Goal: Information Seeking & Learning: Learn about a topic

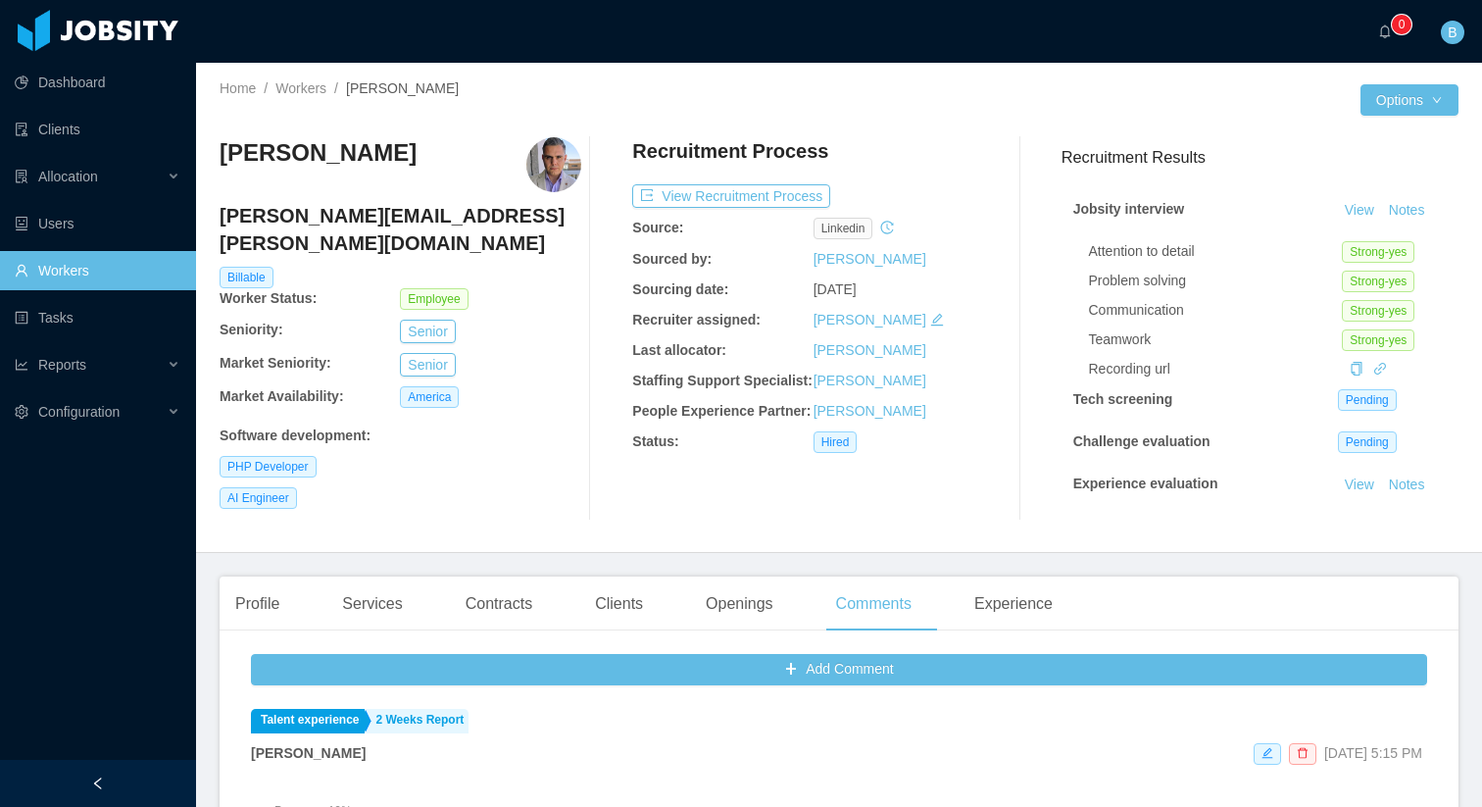
click at [88, 268] on link "Workers" at bounding box center [98, 270] width 166 height 39
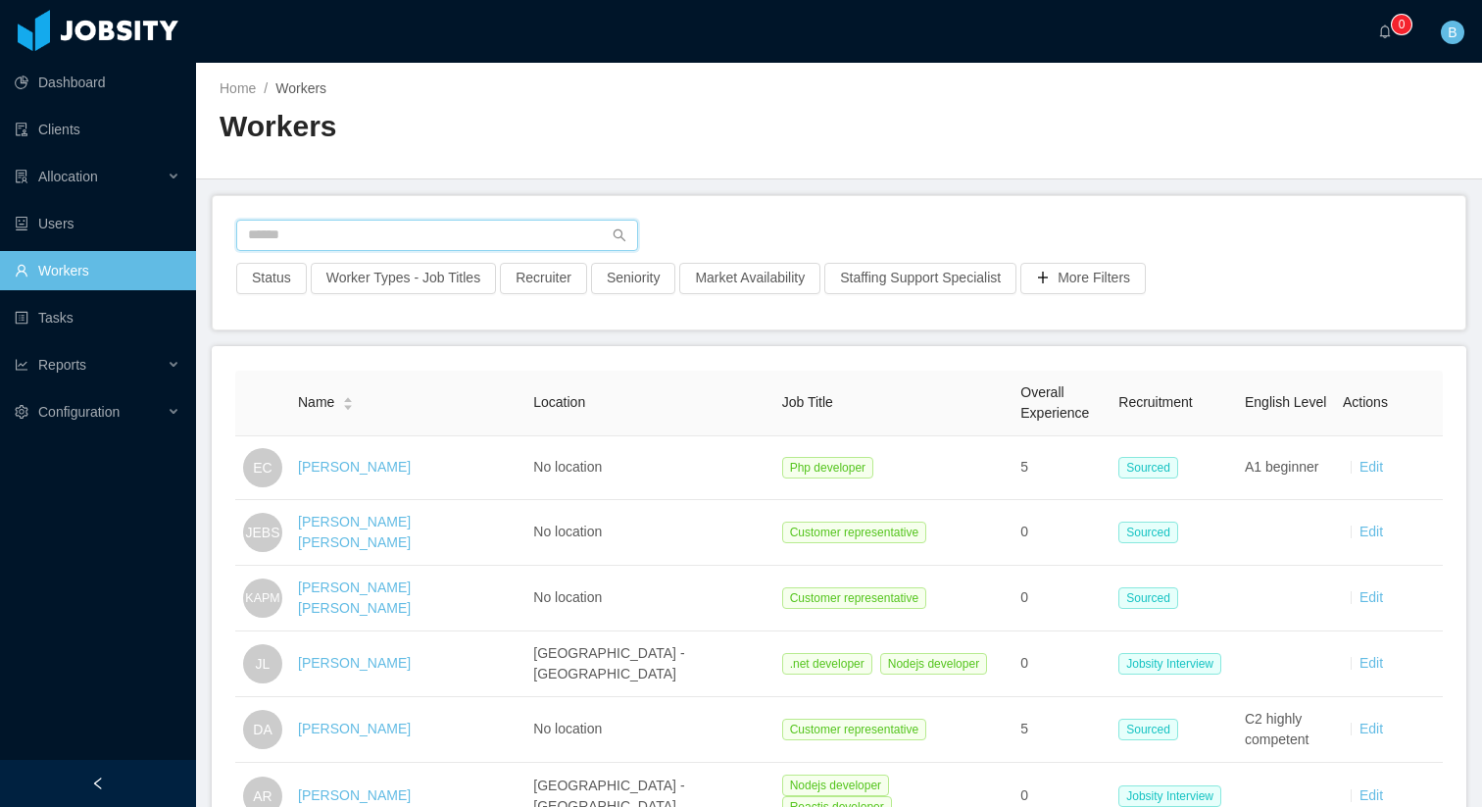
click at [395, 242] on input "text" at bounding box center [437, 235] width 402 height 31
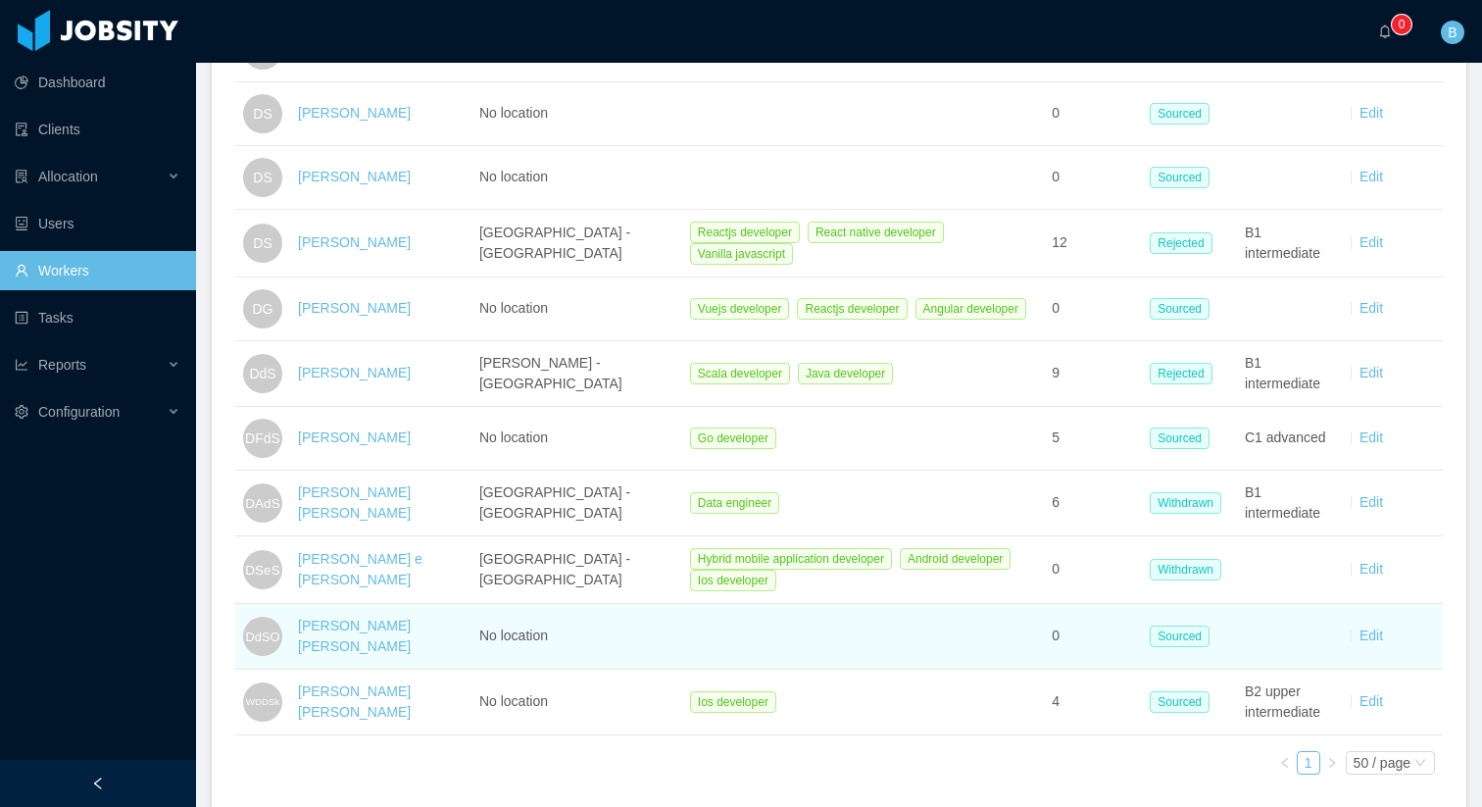
scroll to position [908, 0]
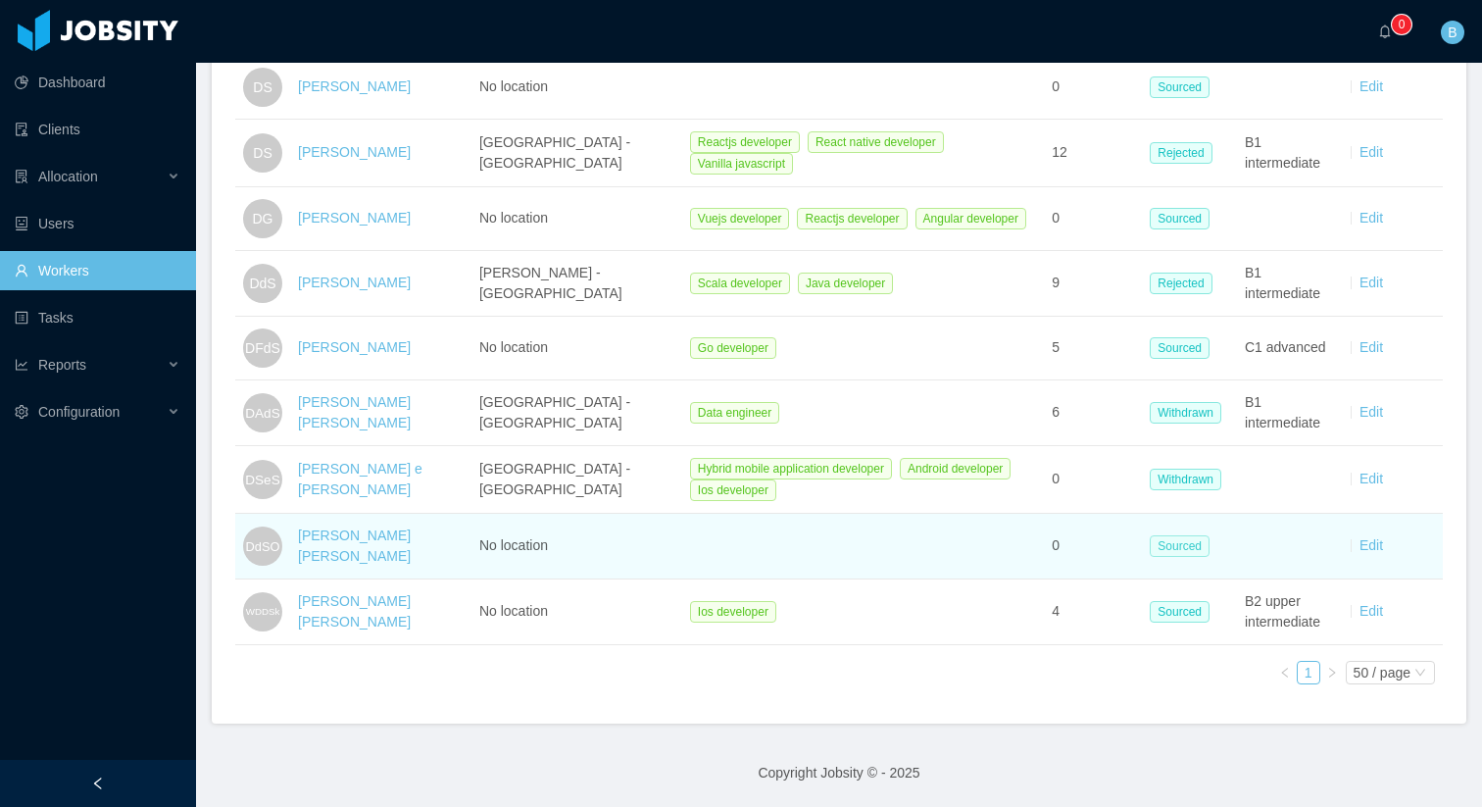
type input "**********"
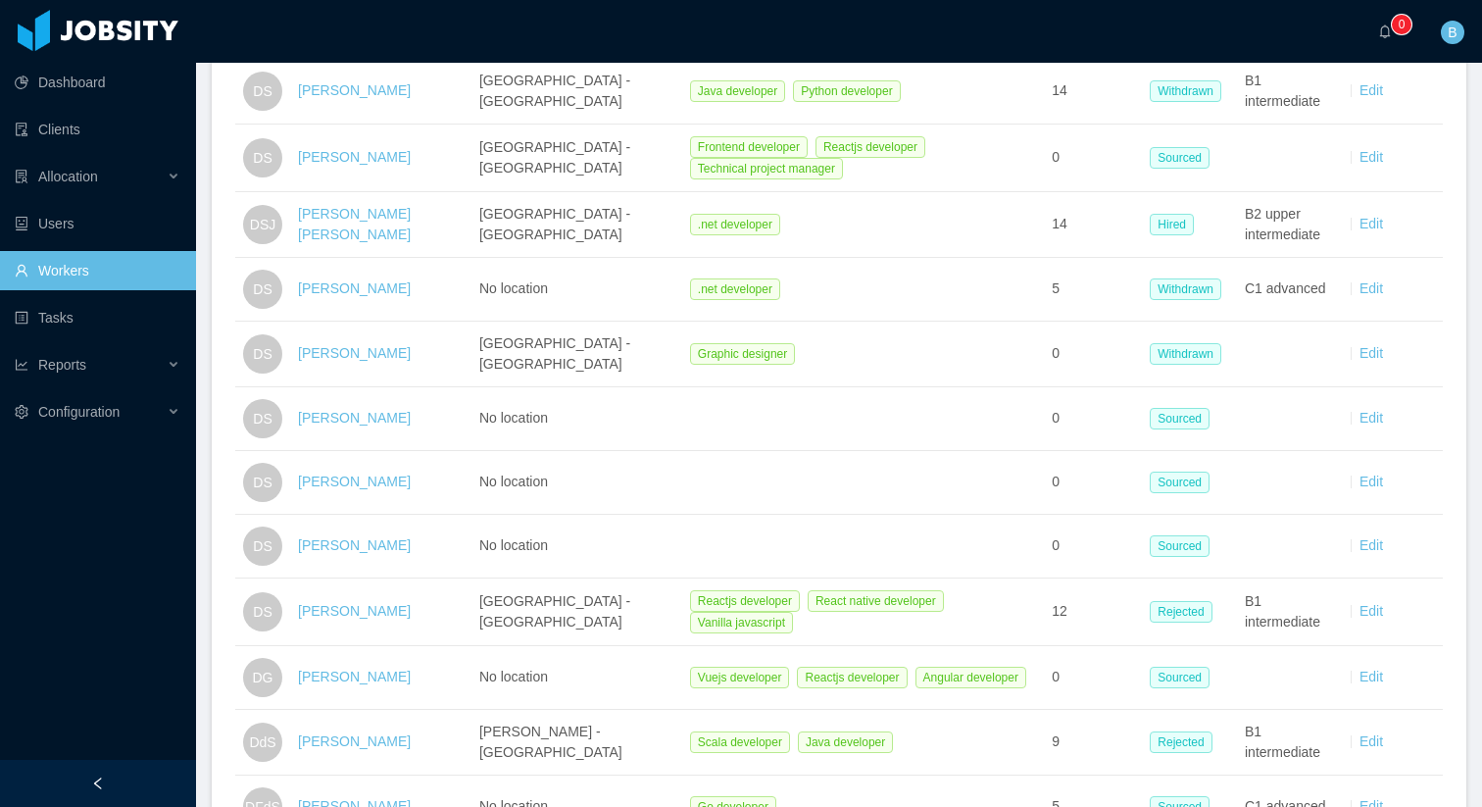
scroll to position [429, 0]
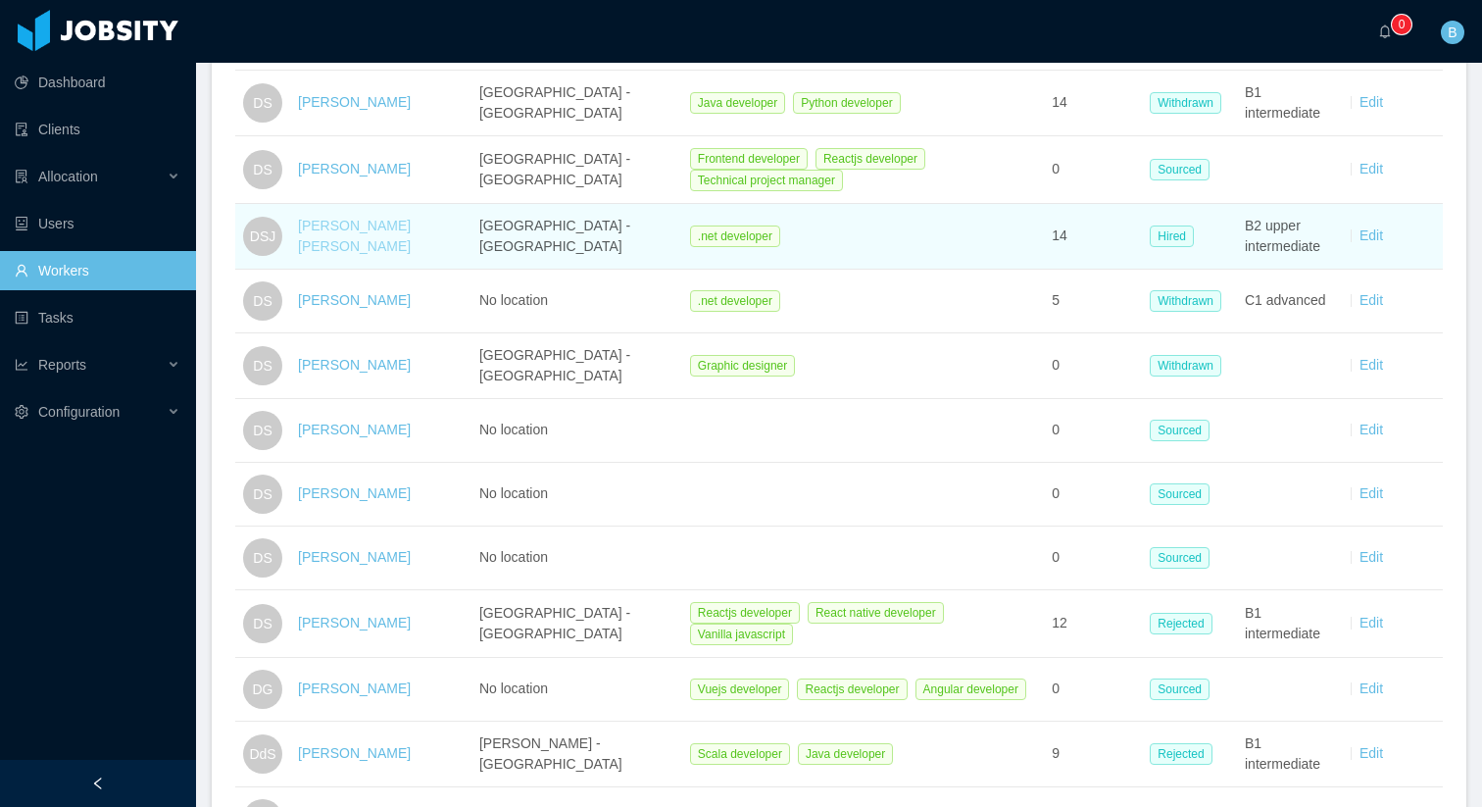
click at [354, 235] on link "[PERSON_NAME] [PERSON_NAME]" at bounding box center [354, 236] width 113 height 36
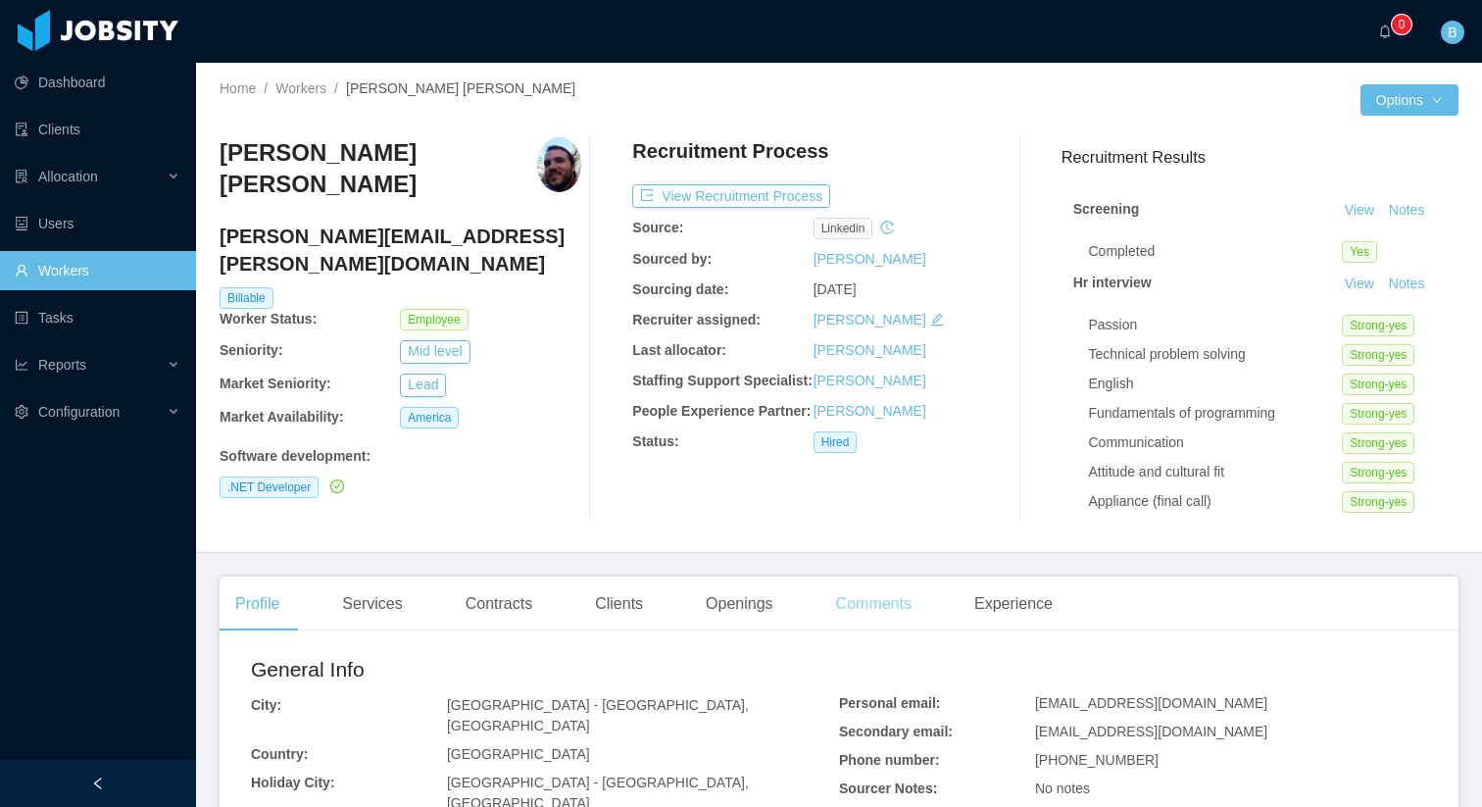
click at [852, 603] on div "Comments" at bounding box center [873, 603] width 107 height 55
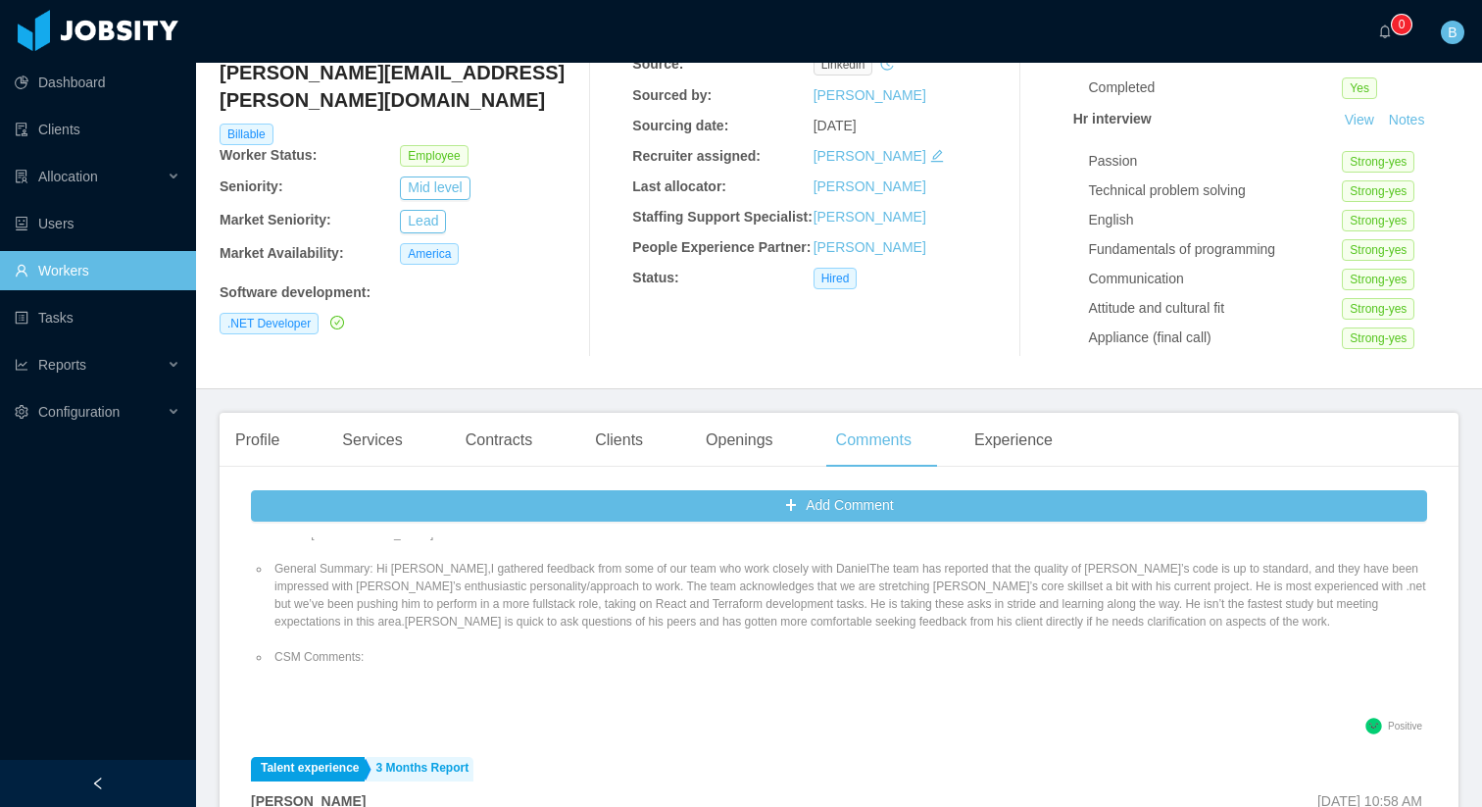
scroll to position [33, 0]
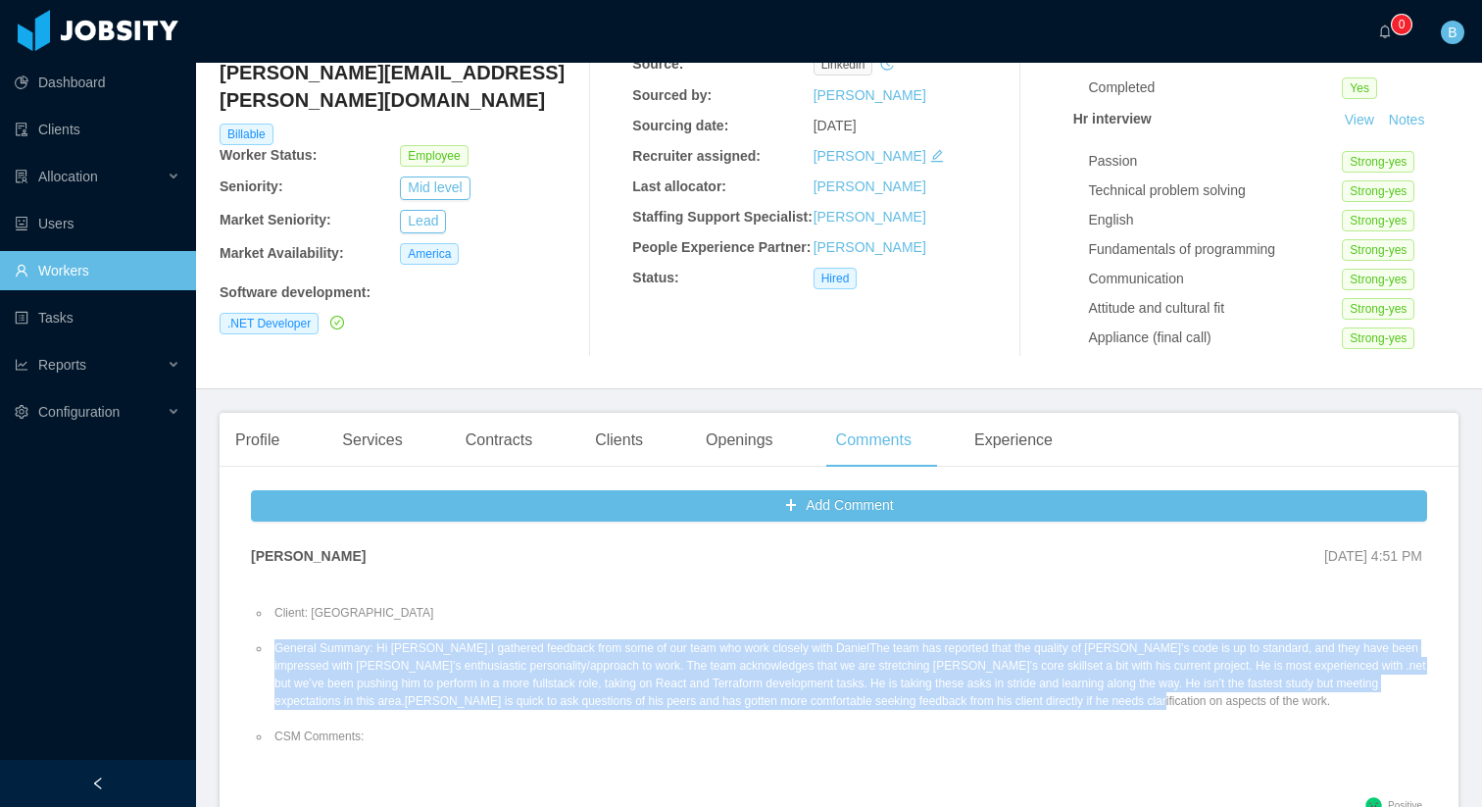
drag, startPoint x: 1386, startPoint y: 703, endPoint x: 262, endPoint y: 649, distance: 1125.7
click at [271, 649] on li "General Summary: Hi [PERSON_NAME],I gathered feedback from some of our team who…" at bounding box center [849, 674] width 1157 height 71
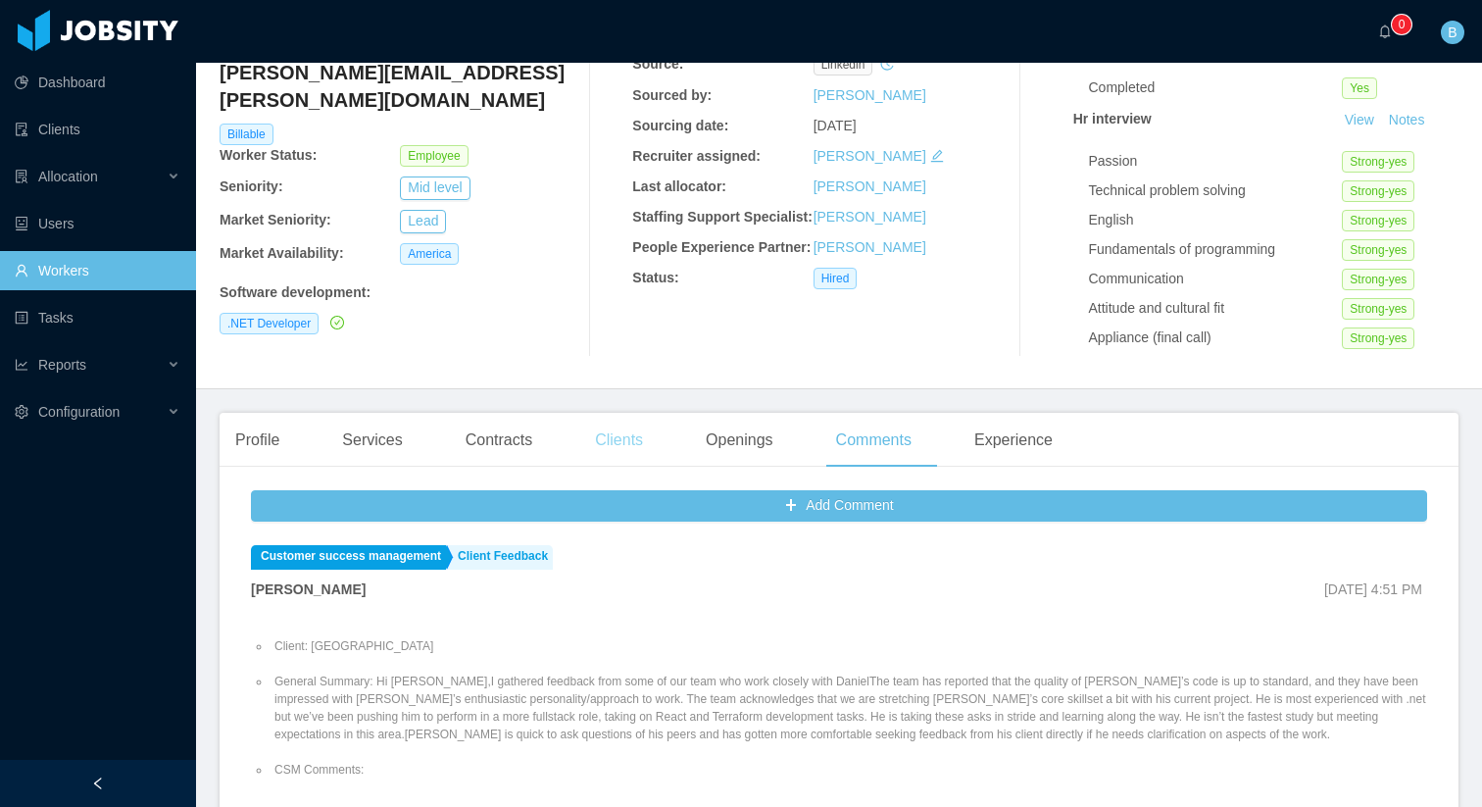
click at [614, 444] on div "Clients" at bounding box center [618, 440] width 79 height 55
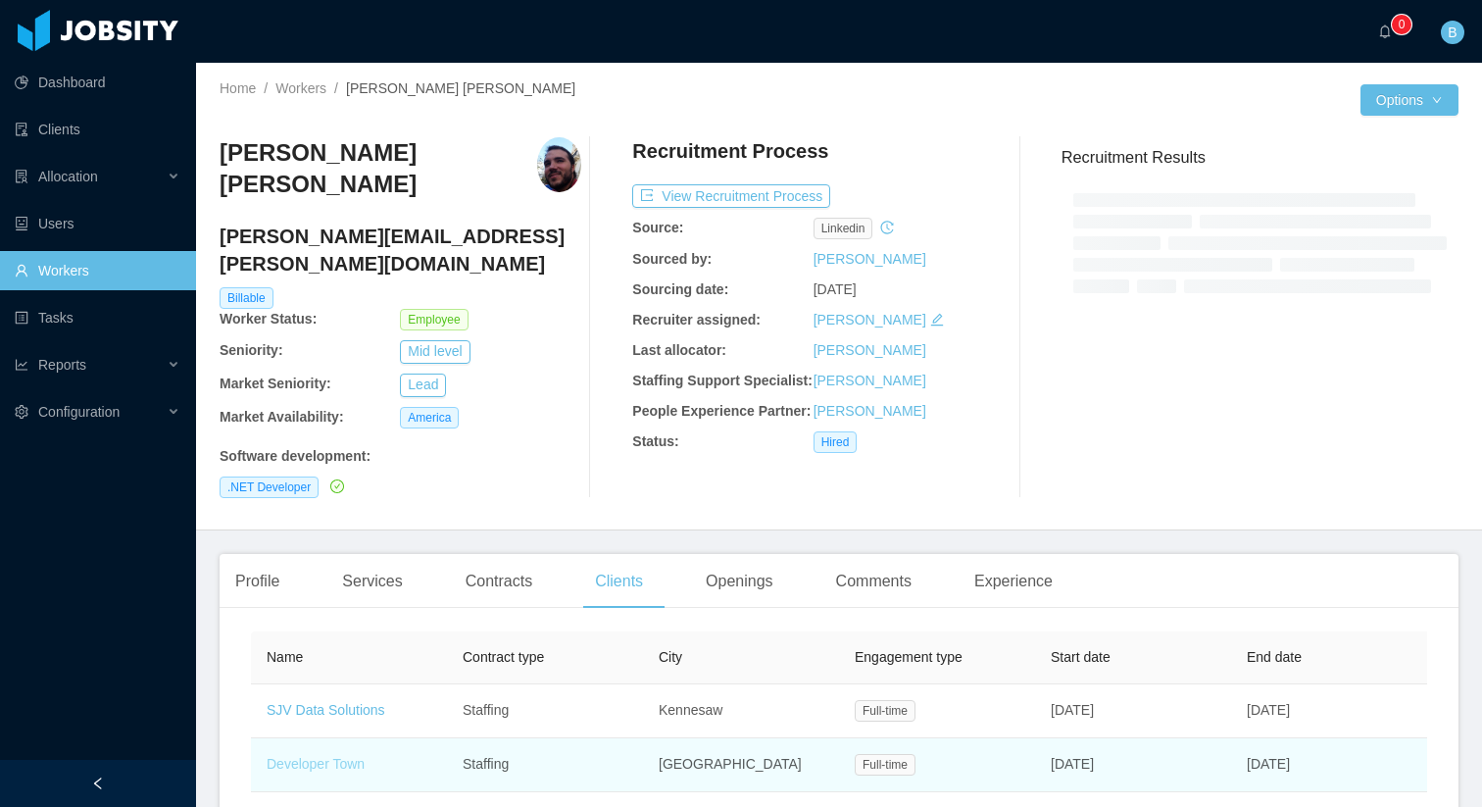
click at [316, 646] on th "Name" at bounding box center [349, 657] width 196 height 53
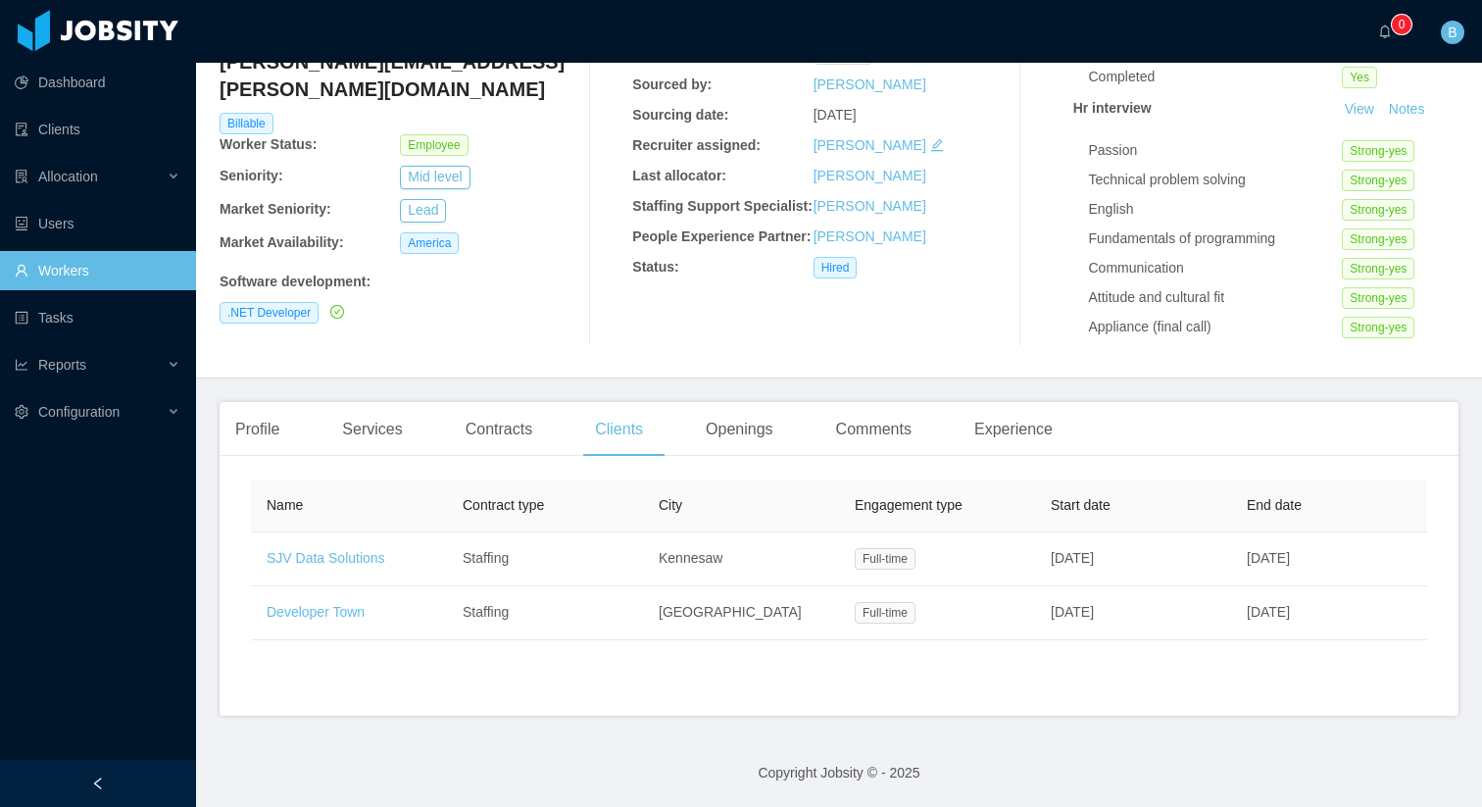
scroll to position [177, 0]
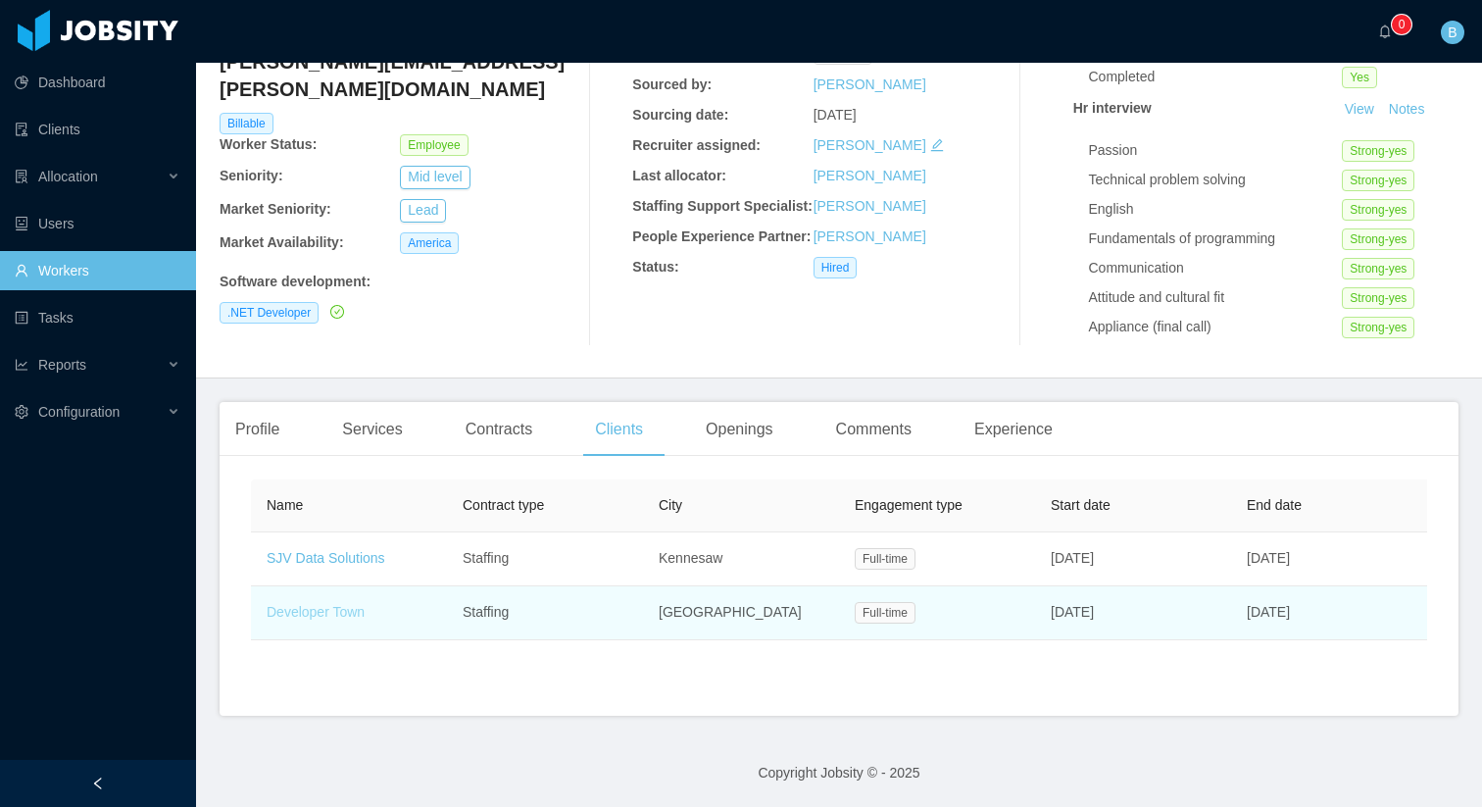
click at [307, 609] on link "Developer Town" at bounding box center [316, 612] width 98 height 16
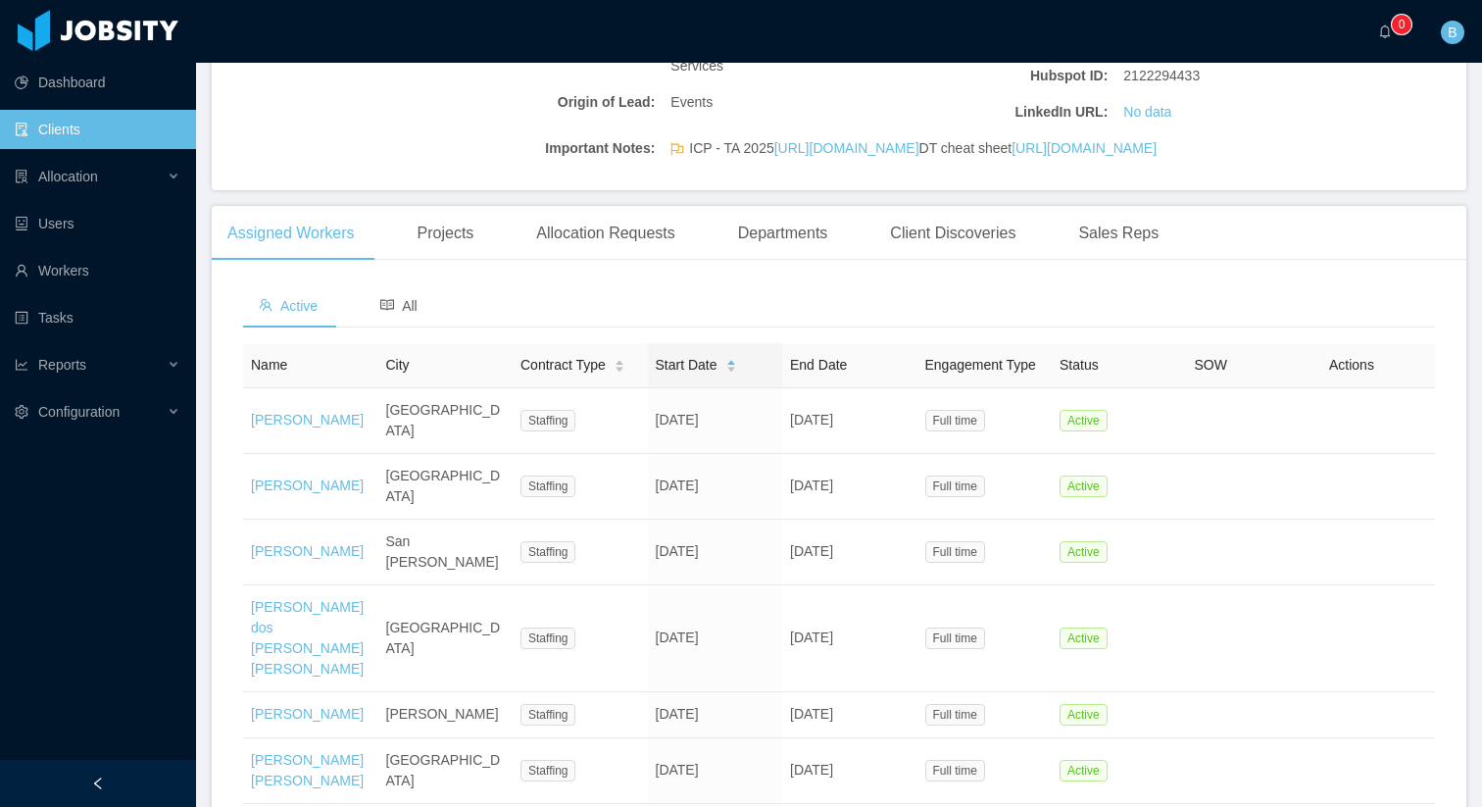
scroll to position [639, 0]
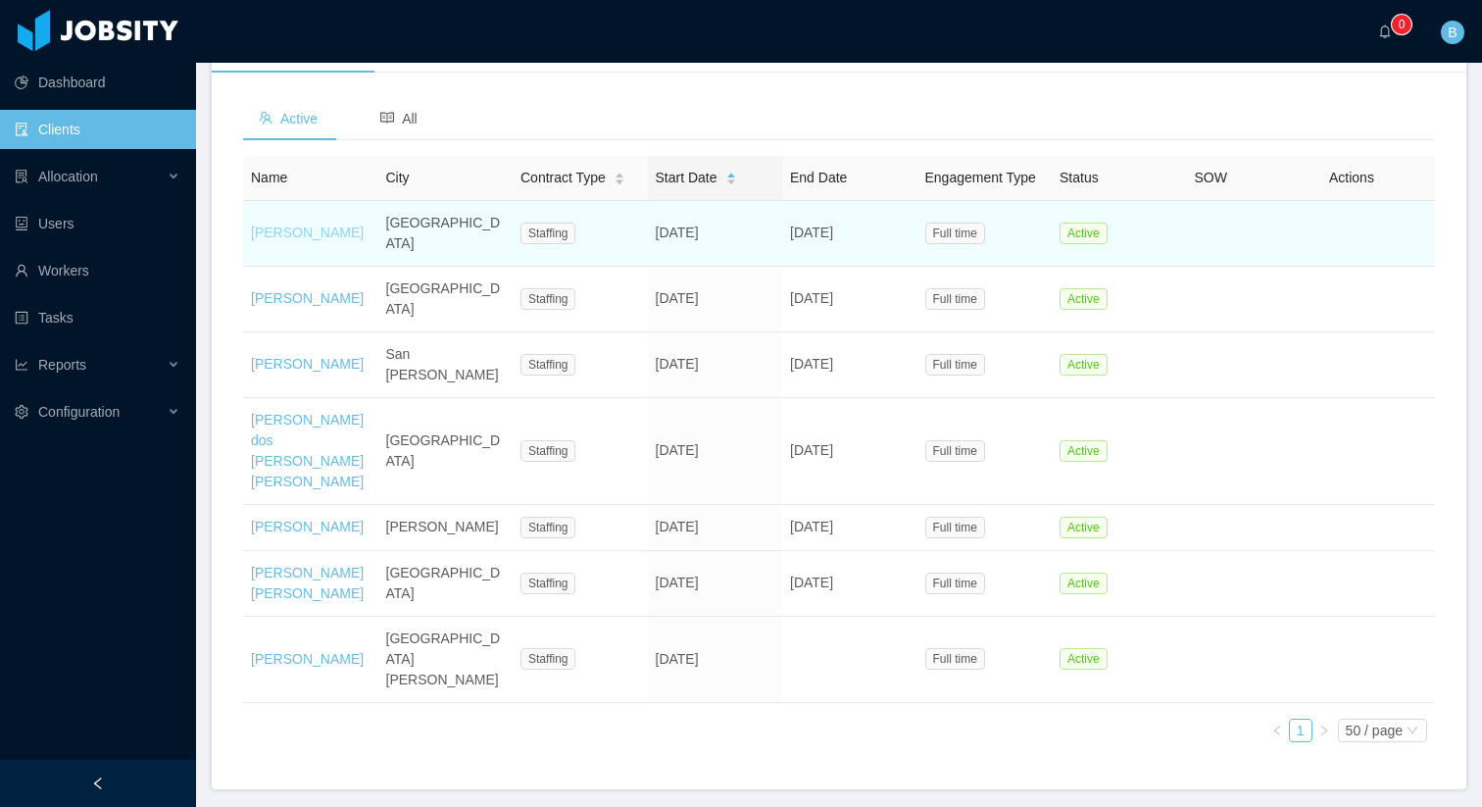
click at [285, 240] on link "[PERSON_NAME]" at bounding box center [307, 232] width 113 height 16
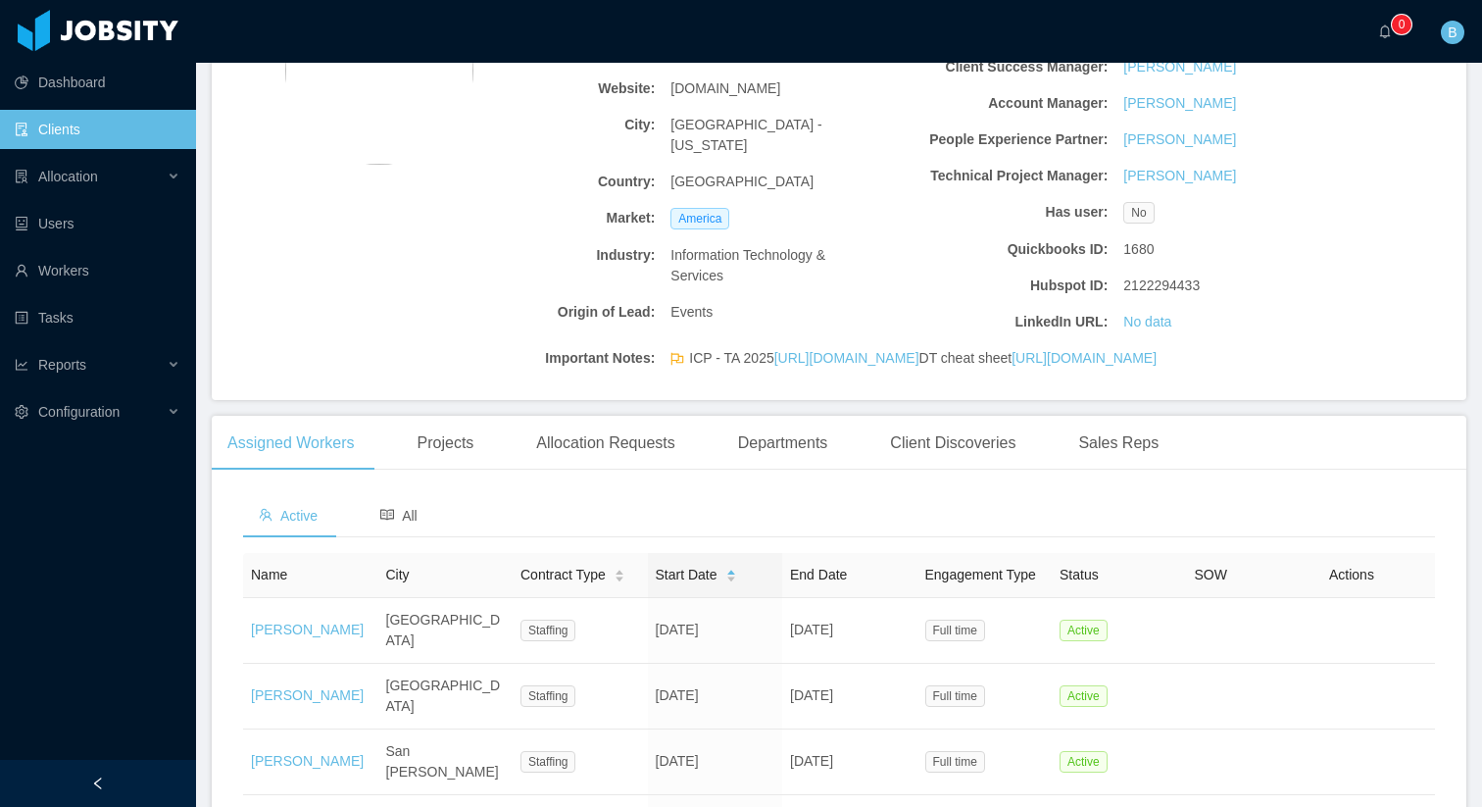
scroll to position [639, 0]
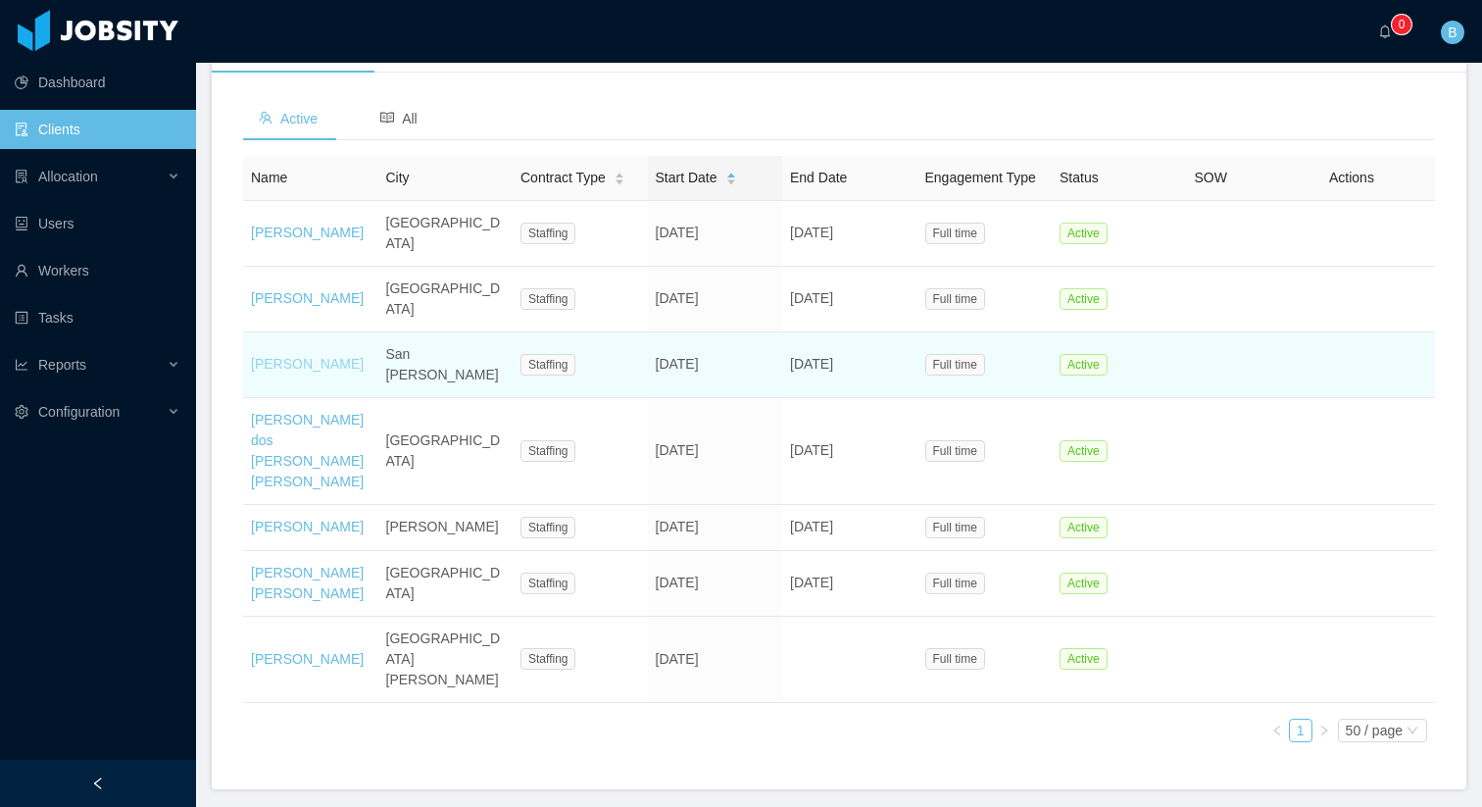
click at [321, 356] on link "[PERSON_NAME]" at bounding box center [307, 364] width 113 height 16
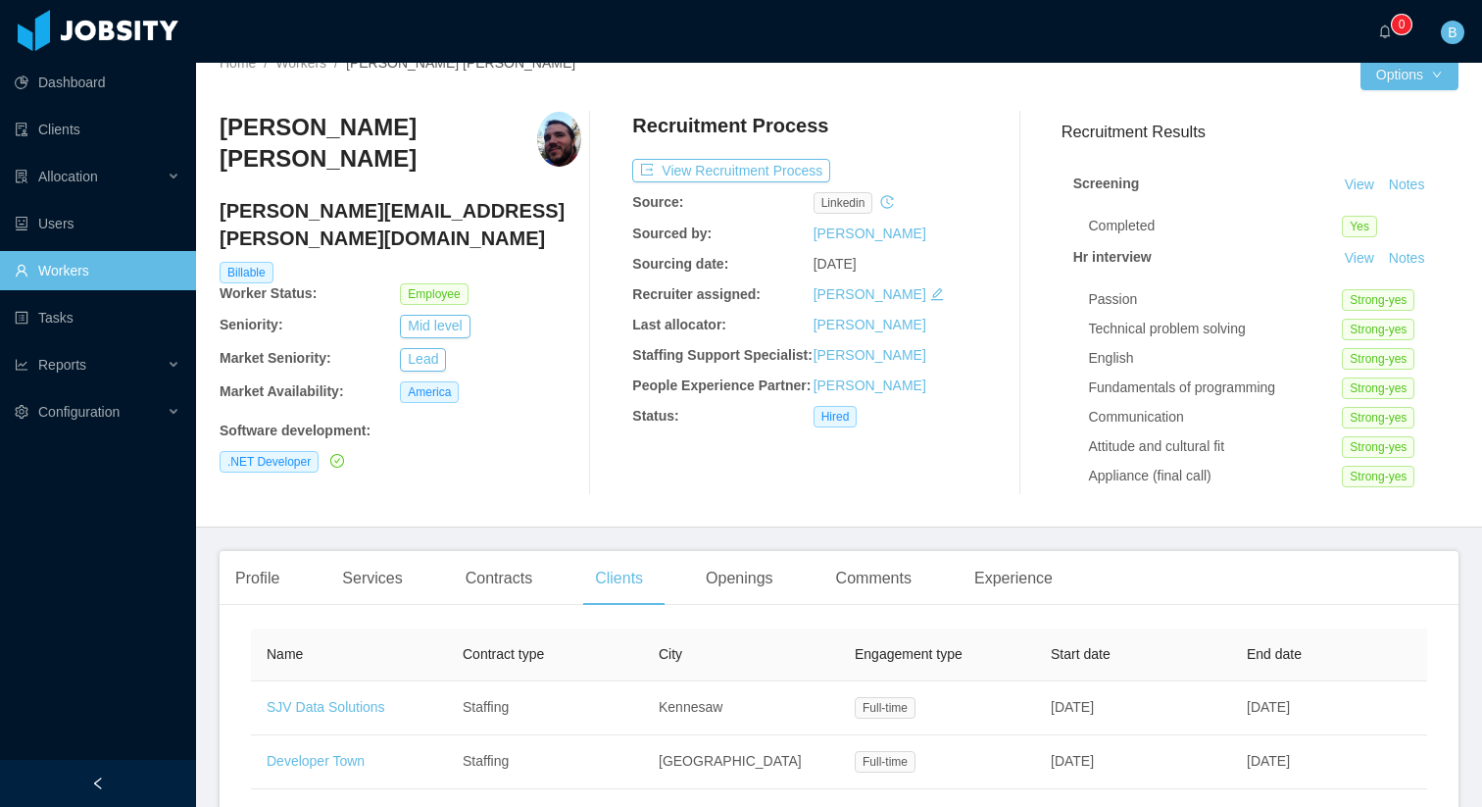
scroll to position [112, 0]
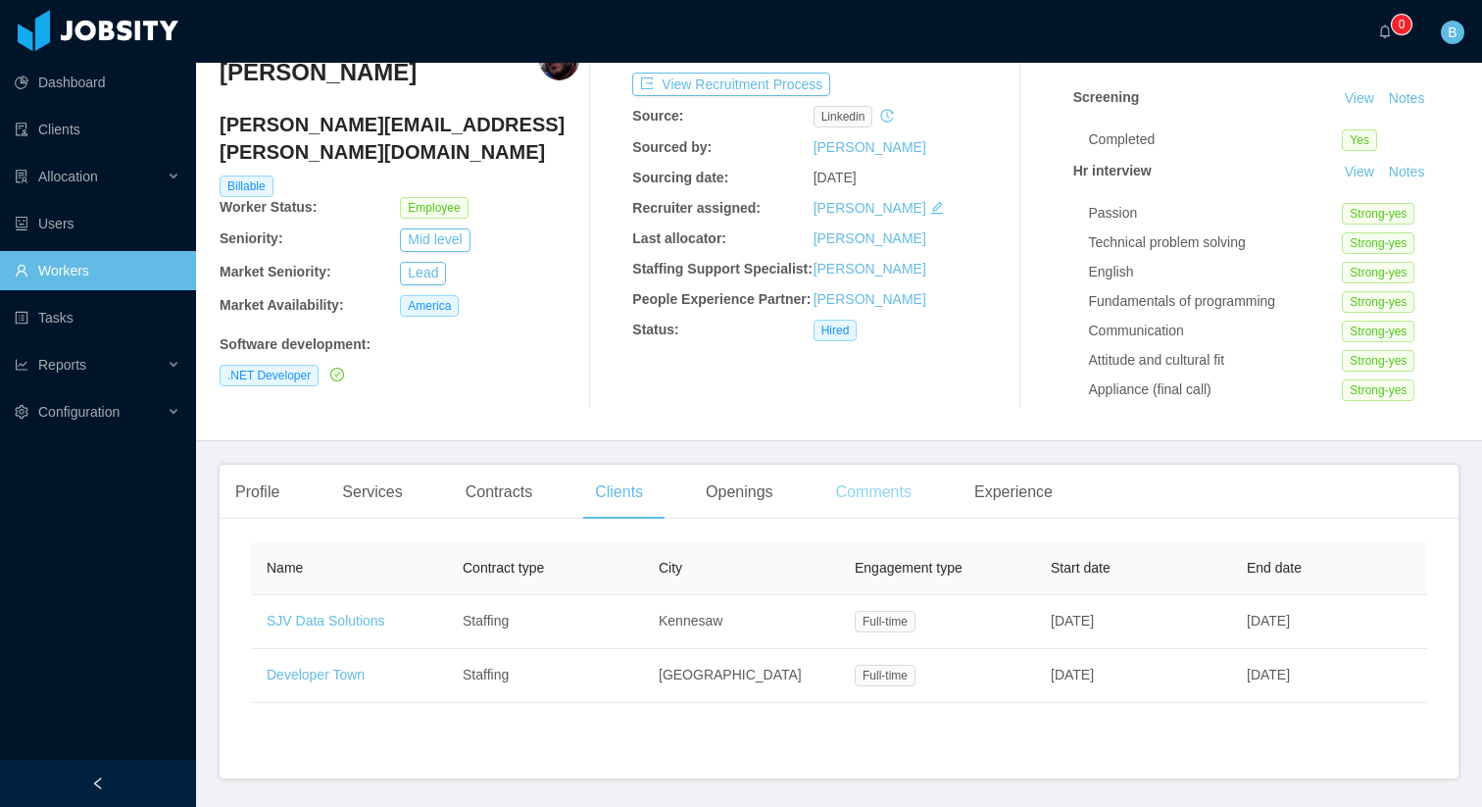
click at [876, 503] on div "Comments" at bounding box center [873, 492] width 107 height 55
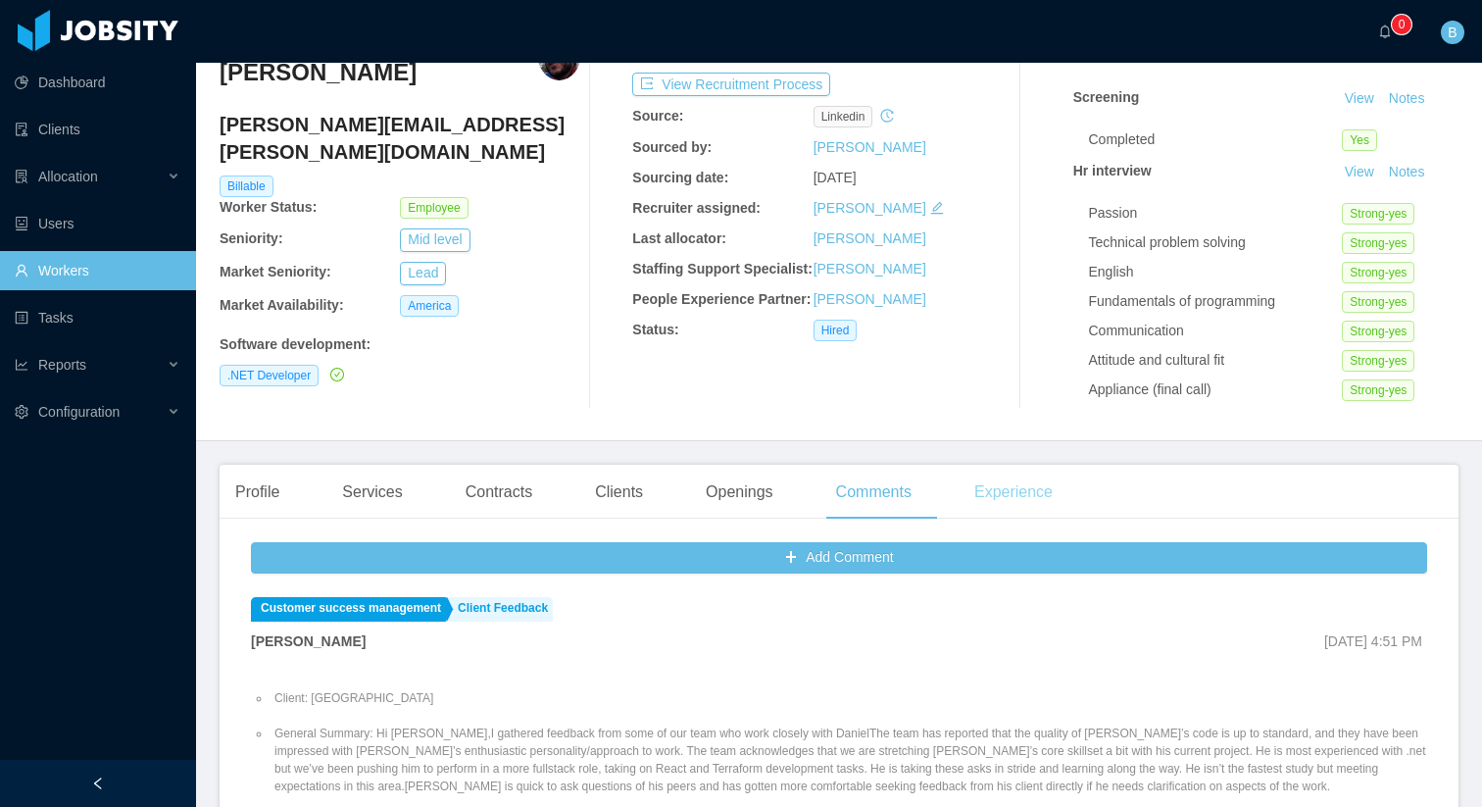
click at [1003, 496] on div "Experience" at bounding box center [1014, 492] width 110 height 55
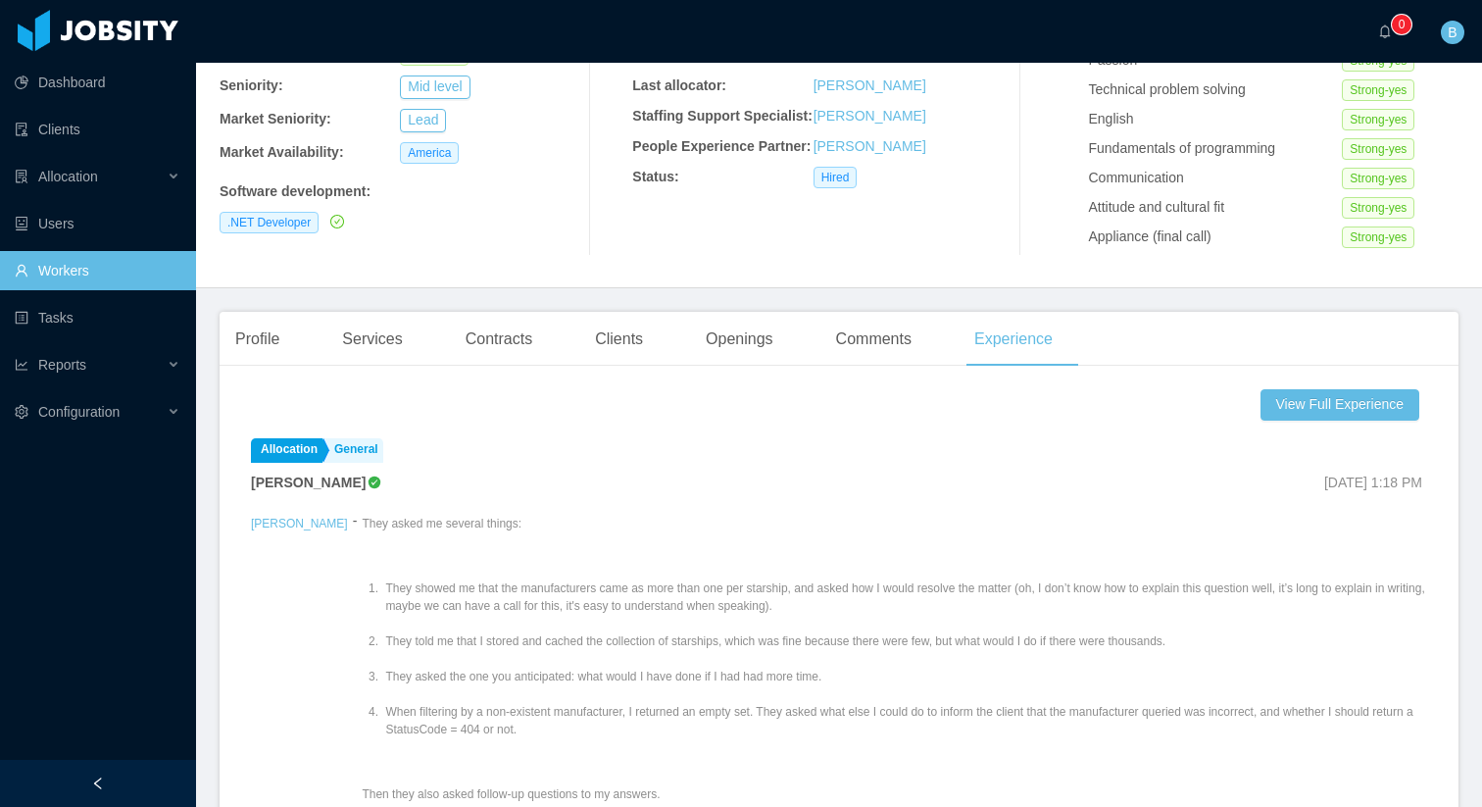
scroll to position [202, 0]
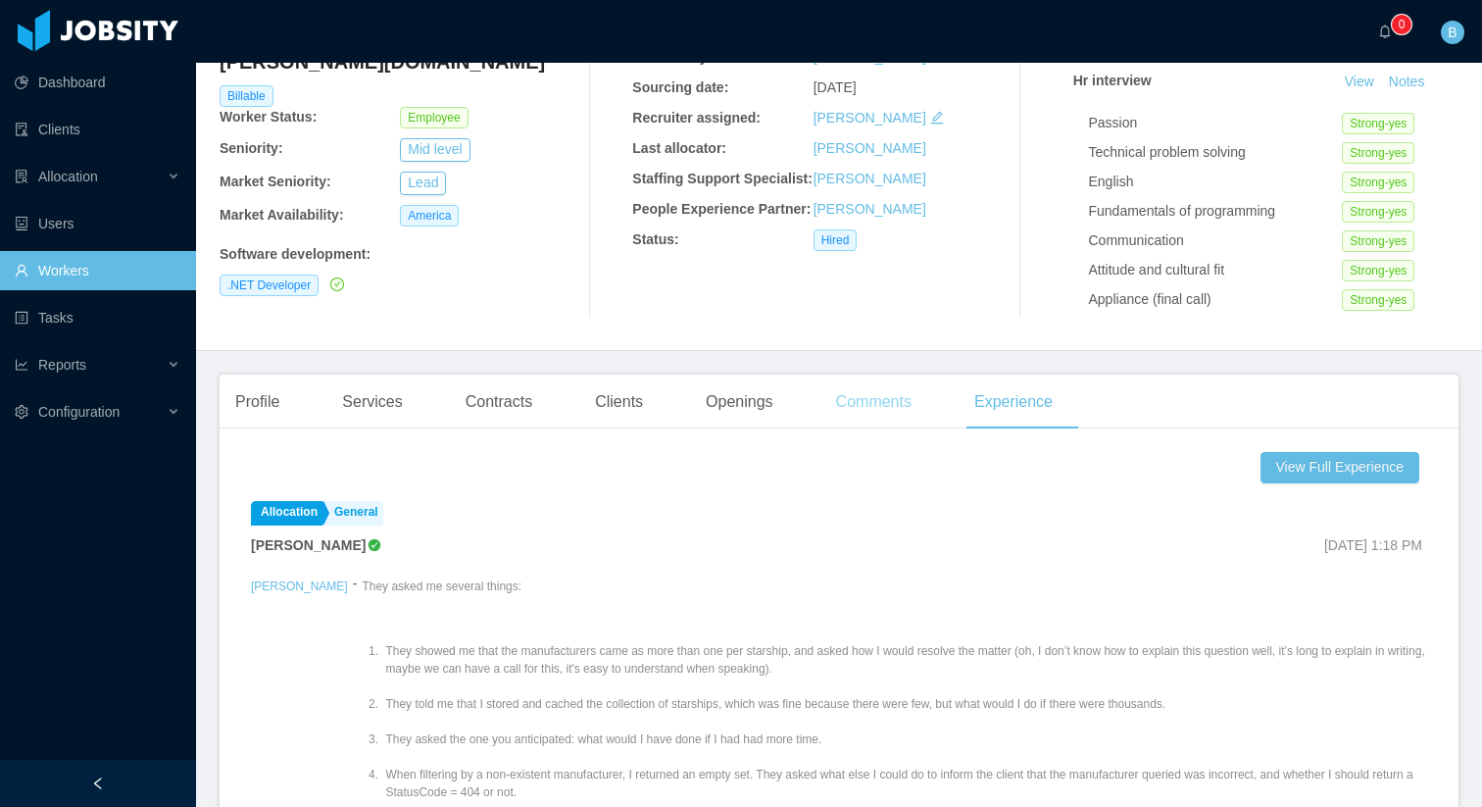
click at [856, 397] on div "Comments" at bounding box center [873, 401] width 107 height 55
